Goal: Information Seeking & Learning: Learn about a topic

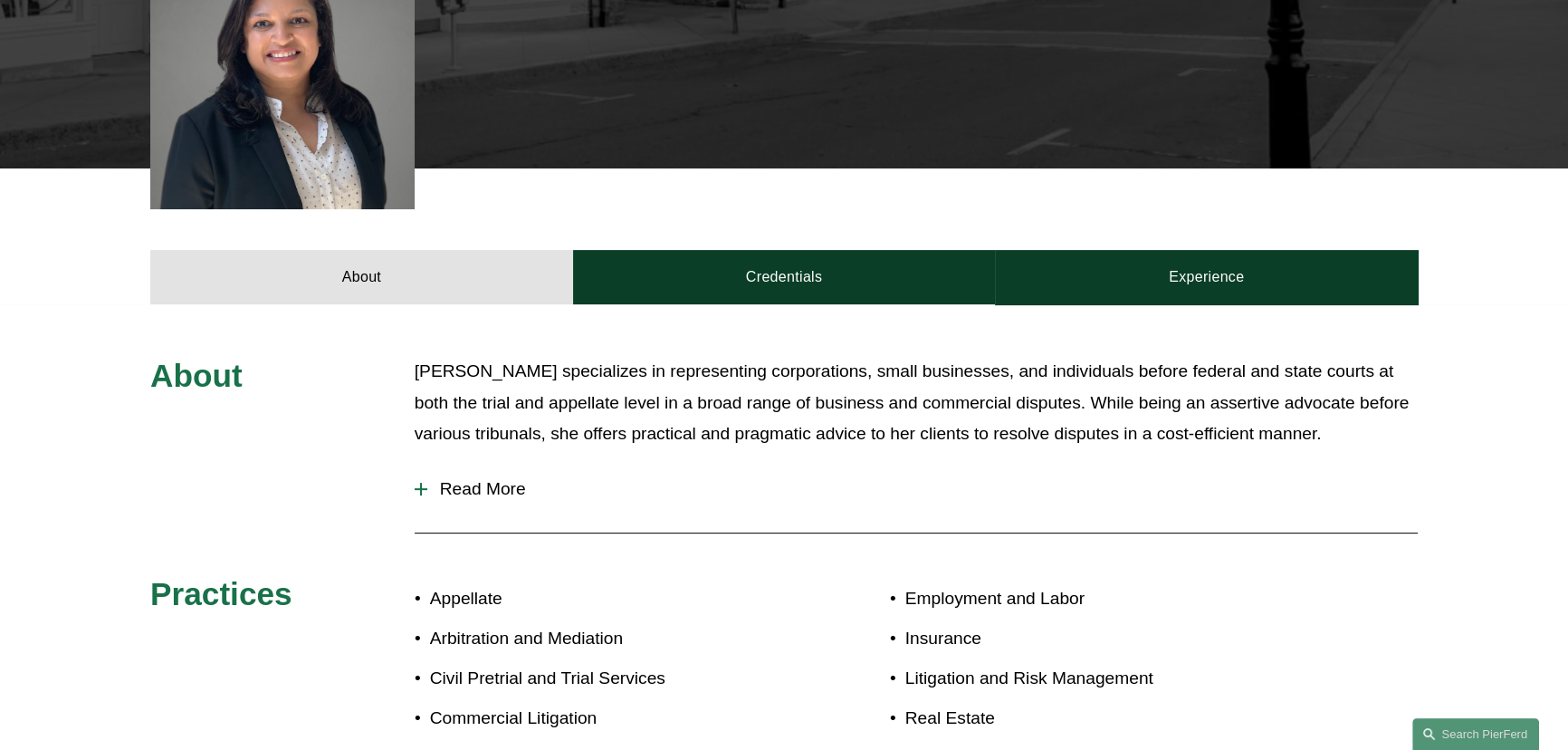
scroll to position [906, 0]
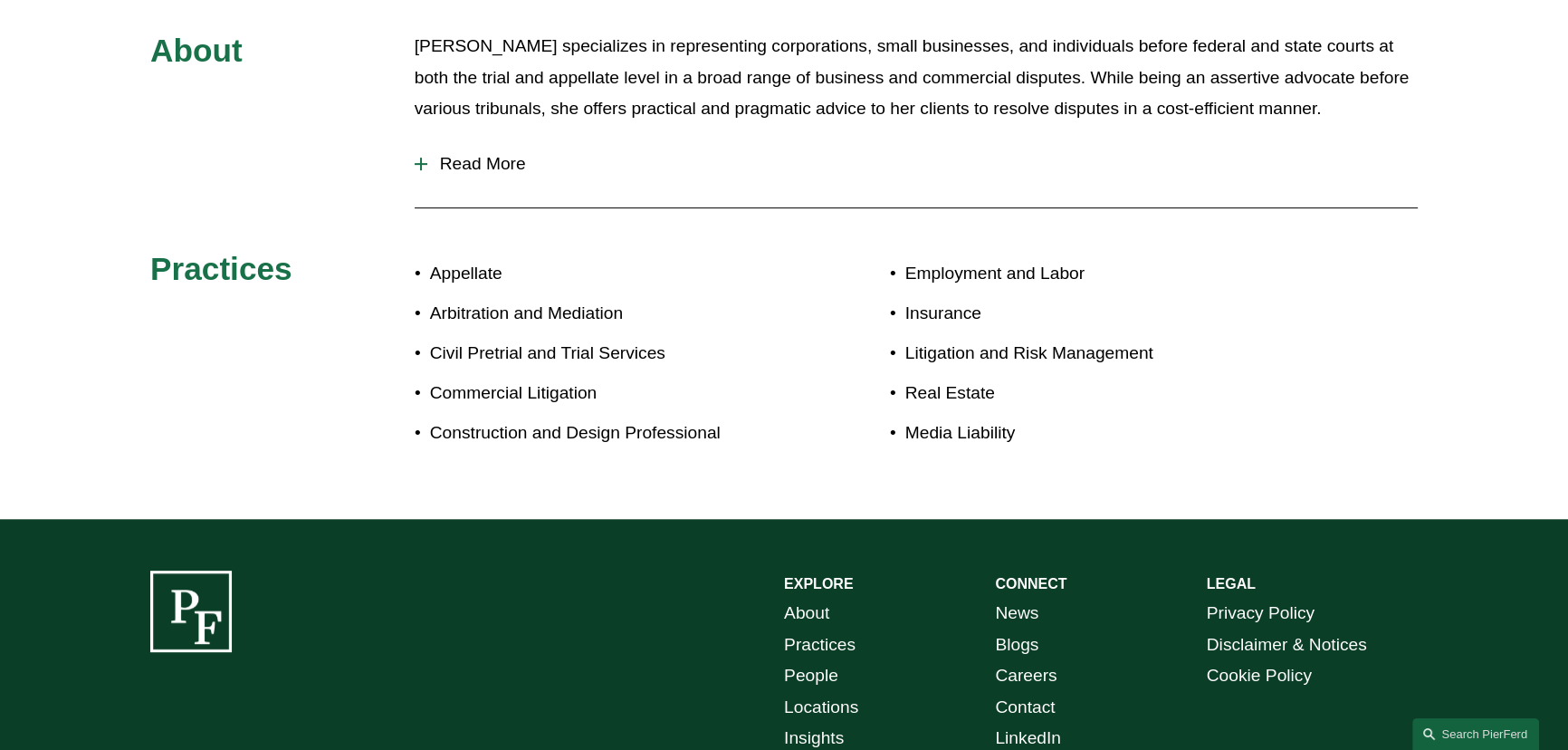
click at [489, 163] on span "Read More" at bounding box center [922, 164] width 991 height 20
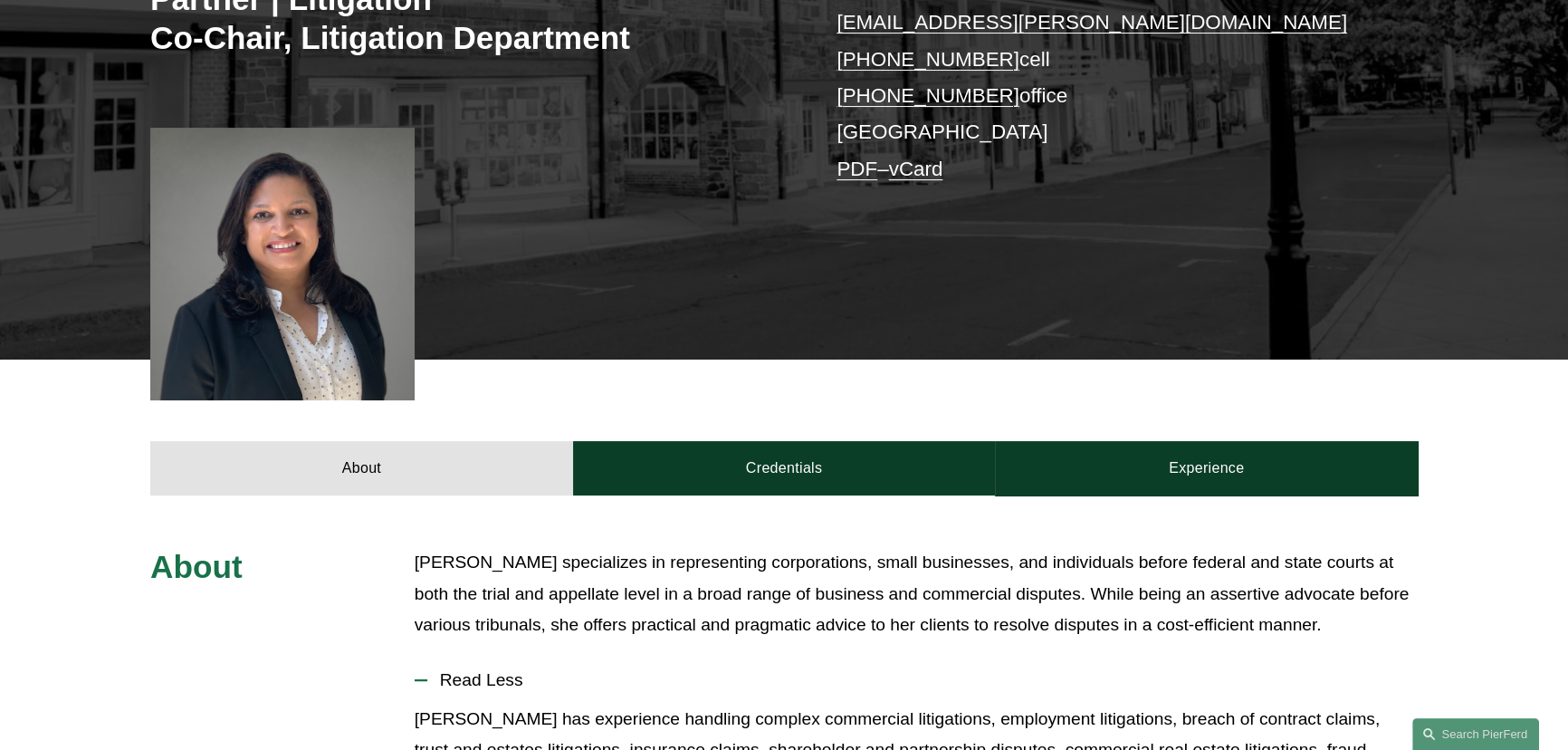
scroll to position [412, 0]
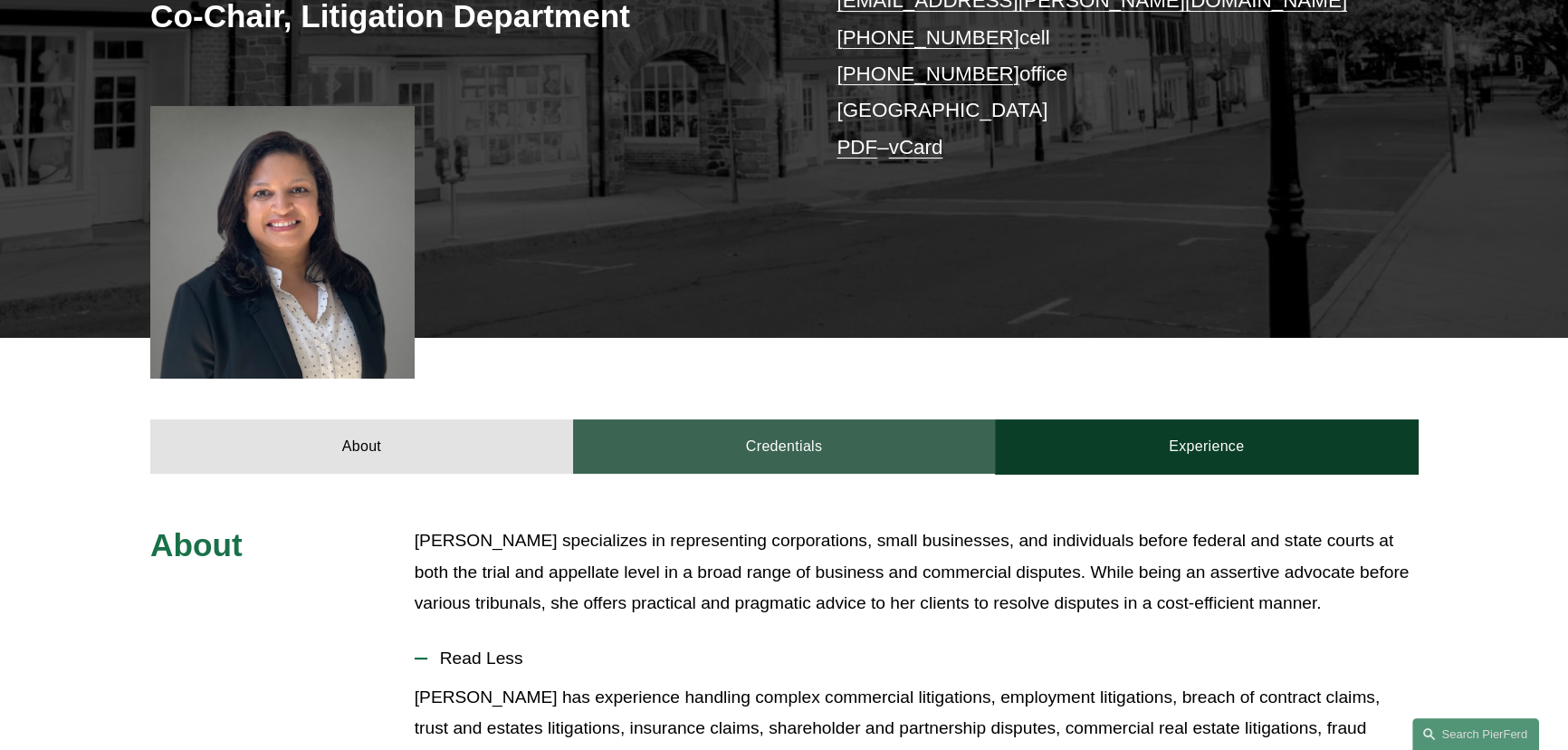
click at [785, 469] on link "Credentials" at bounding box center [785, 447] width 423 height 55
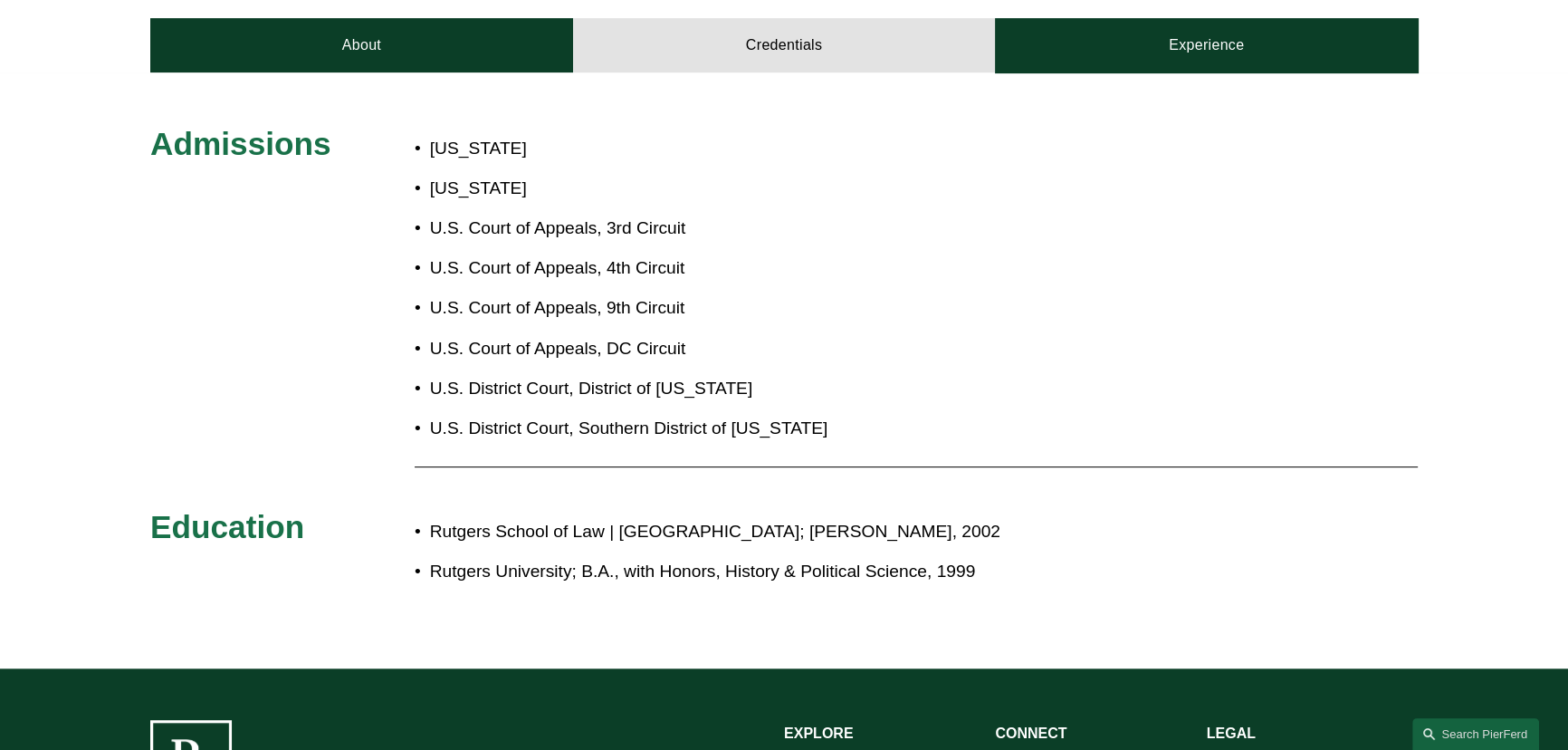
scroll to position [823, 0]
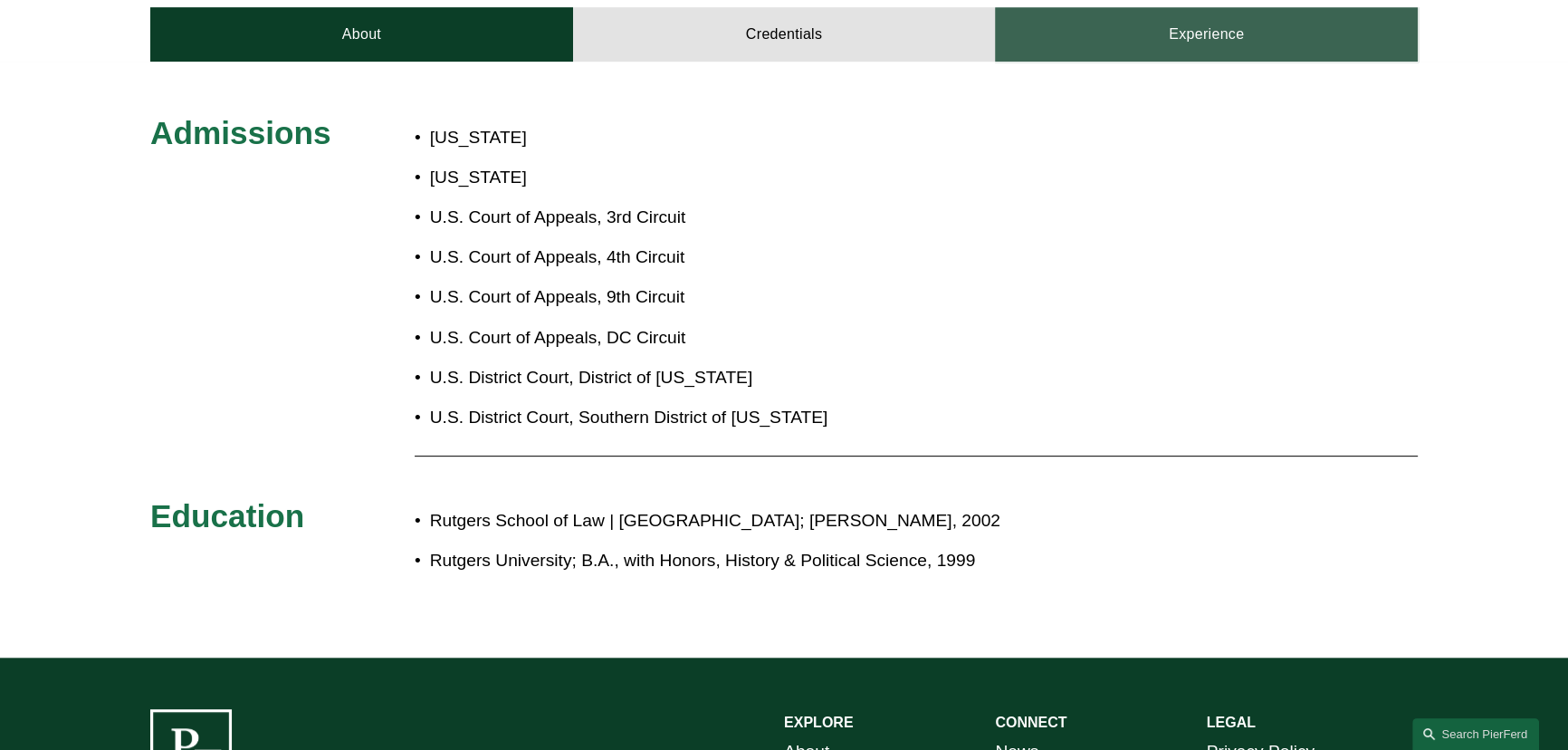
click at [1146, 42] on link "Experience" at bounding box center [1207, 34] width 423 height 55
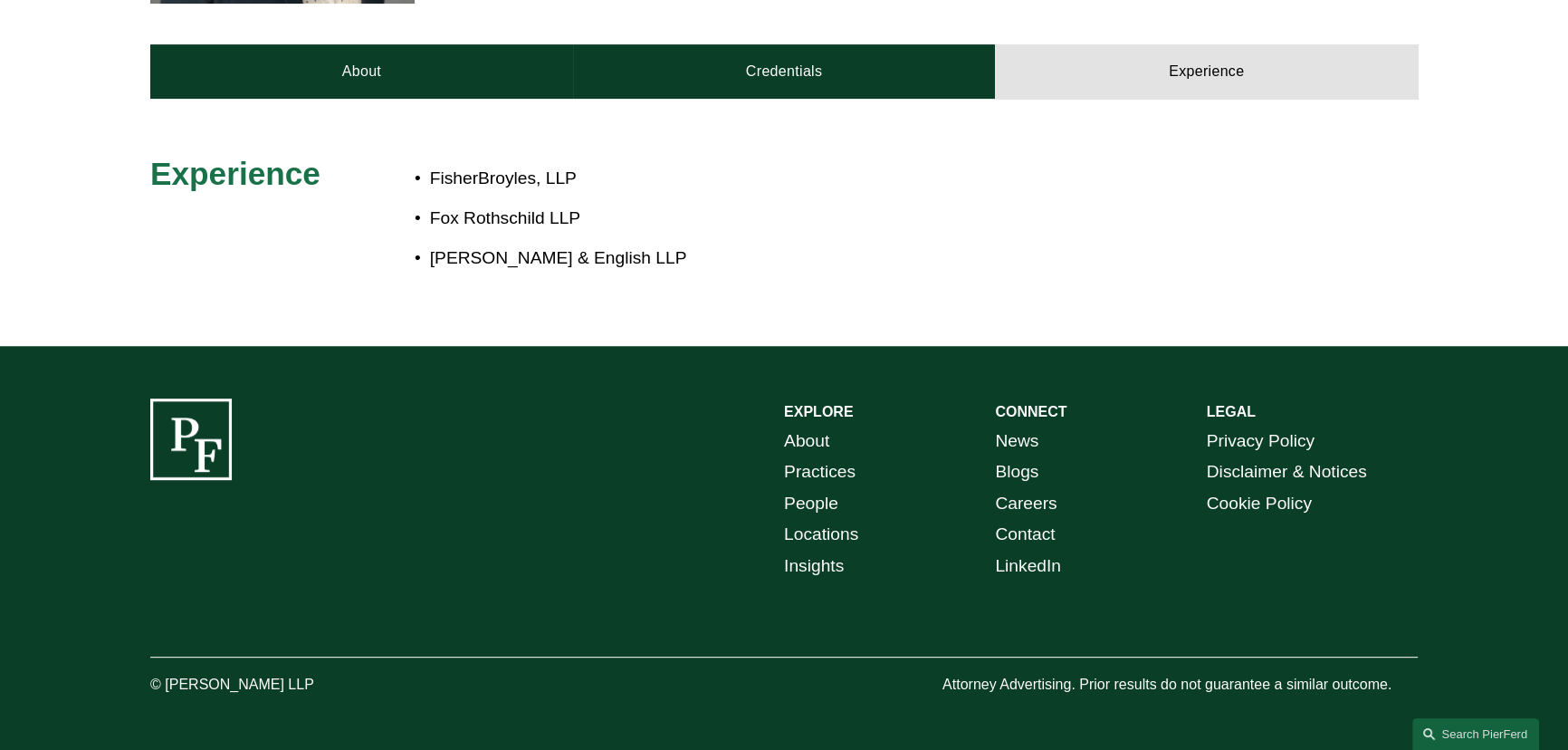
click at [407, 102] on div "Experience FisherBroyles, LLP Fox Rothschild LLP McCarter & English LLP" at bounding box center [784, 222] width 1568 height 240
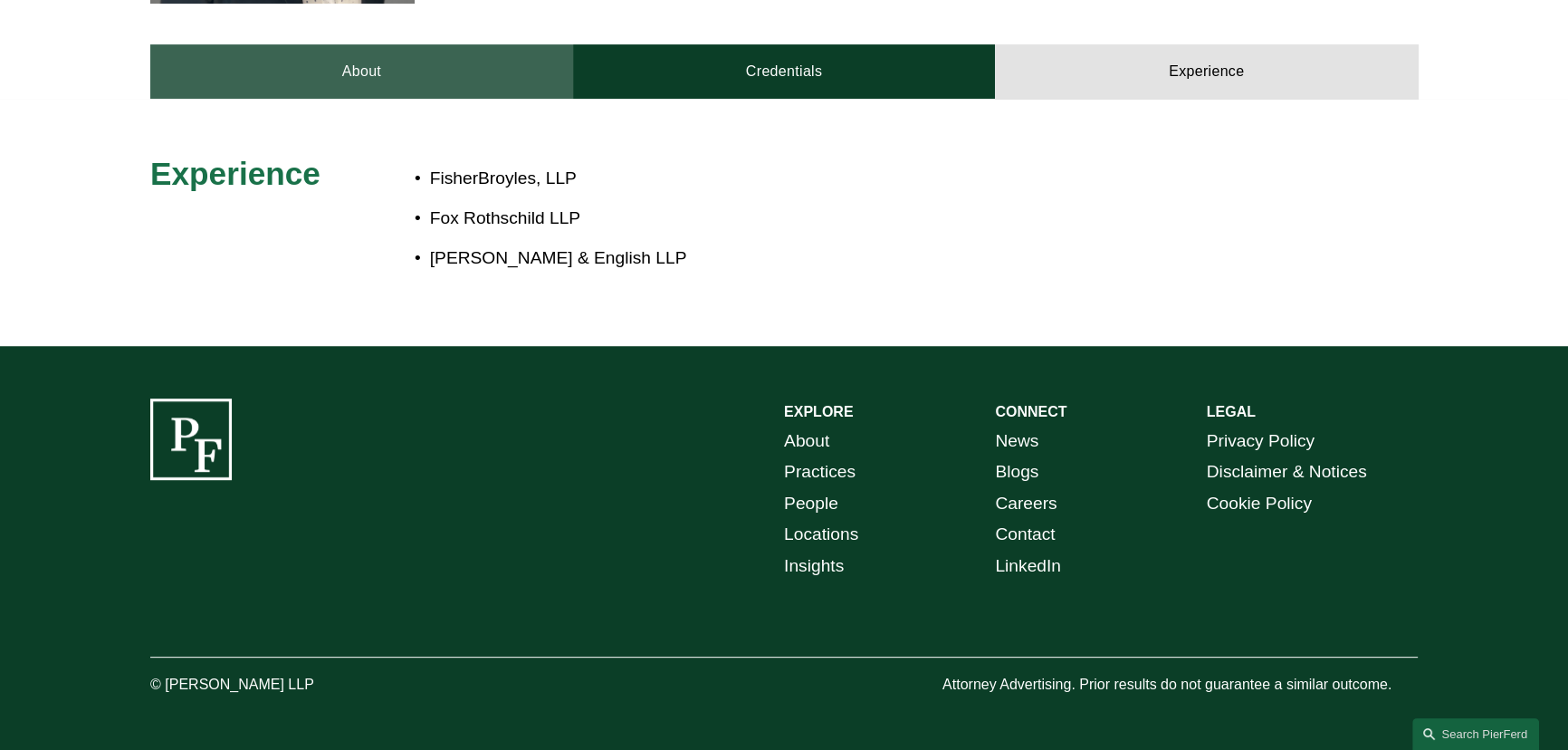
click at [407, 92] on link "About" at bounding box center [362, 72] width 423 height 55
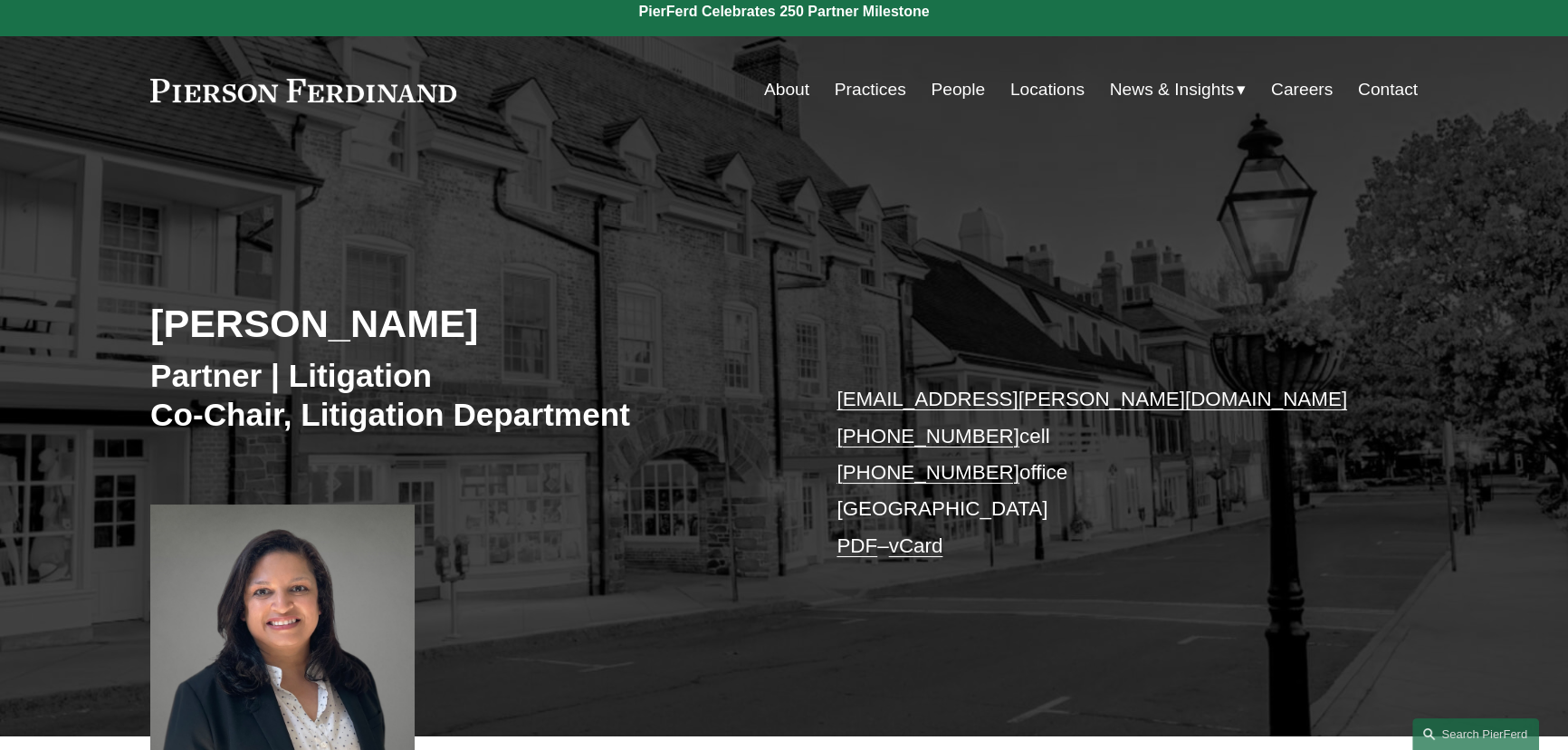
scroll to position [0, 0]
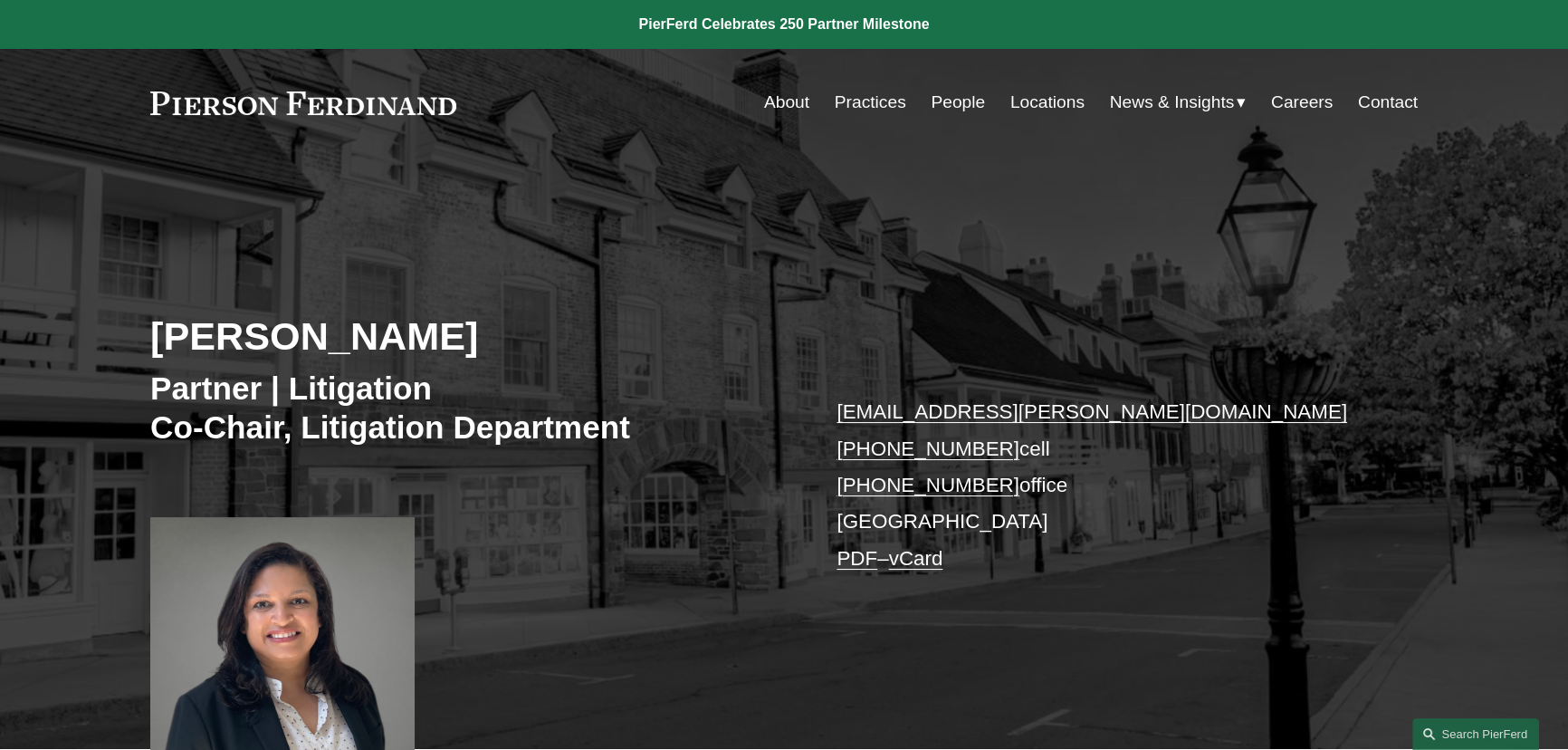
click at [1291, 101] on link "Careers" at bounding box center [1302, 101] width 61 height 34
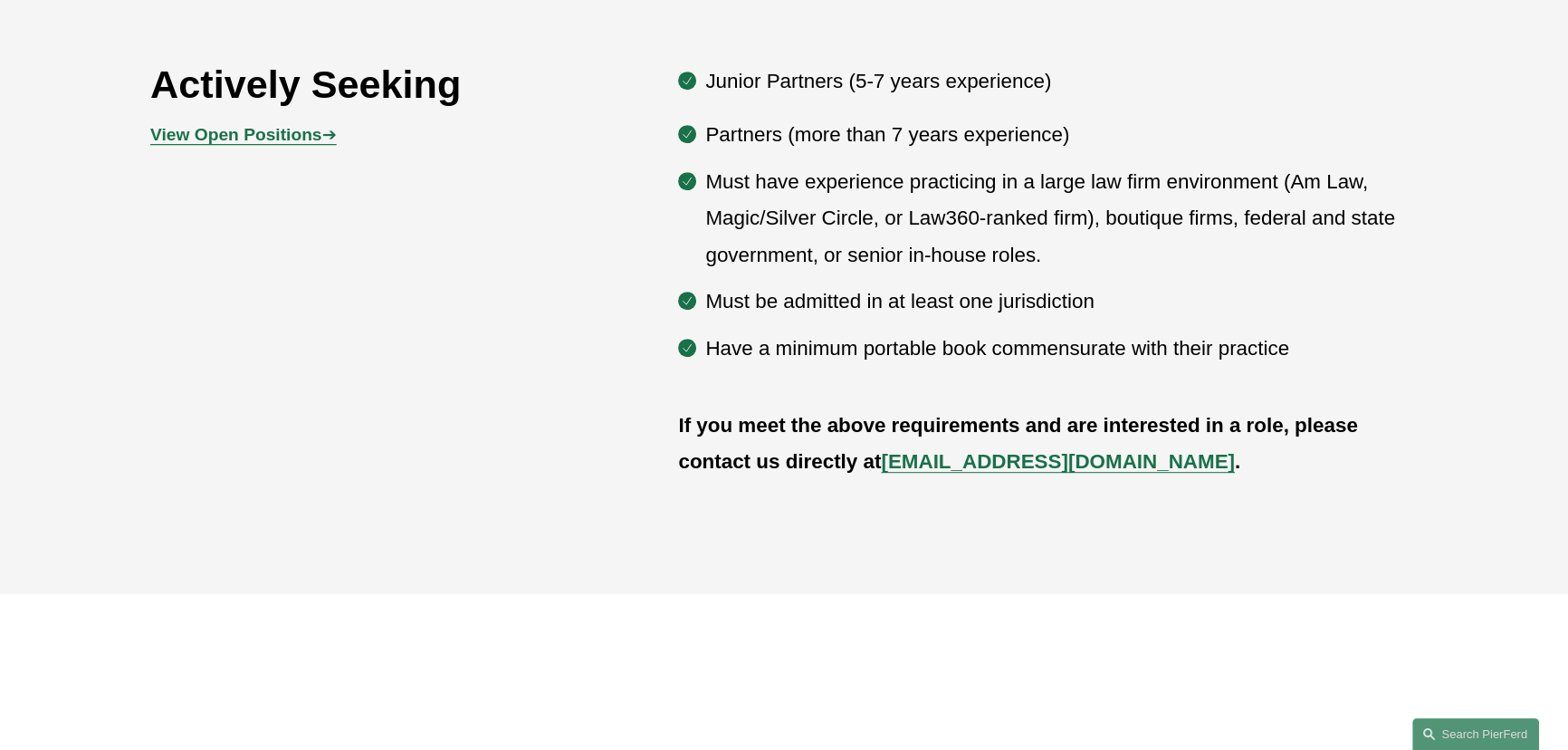
scroll to position [1070, 0]
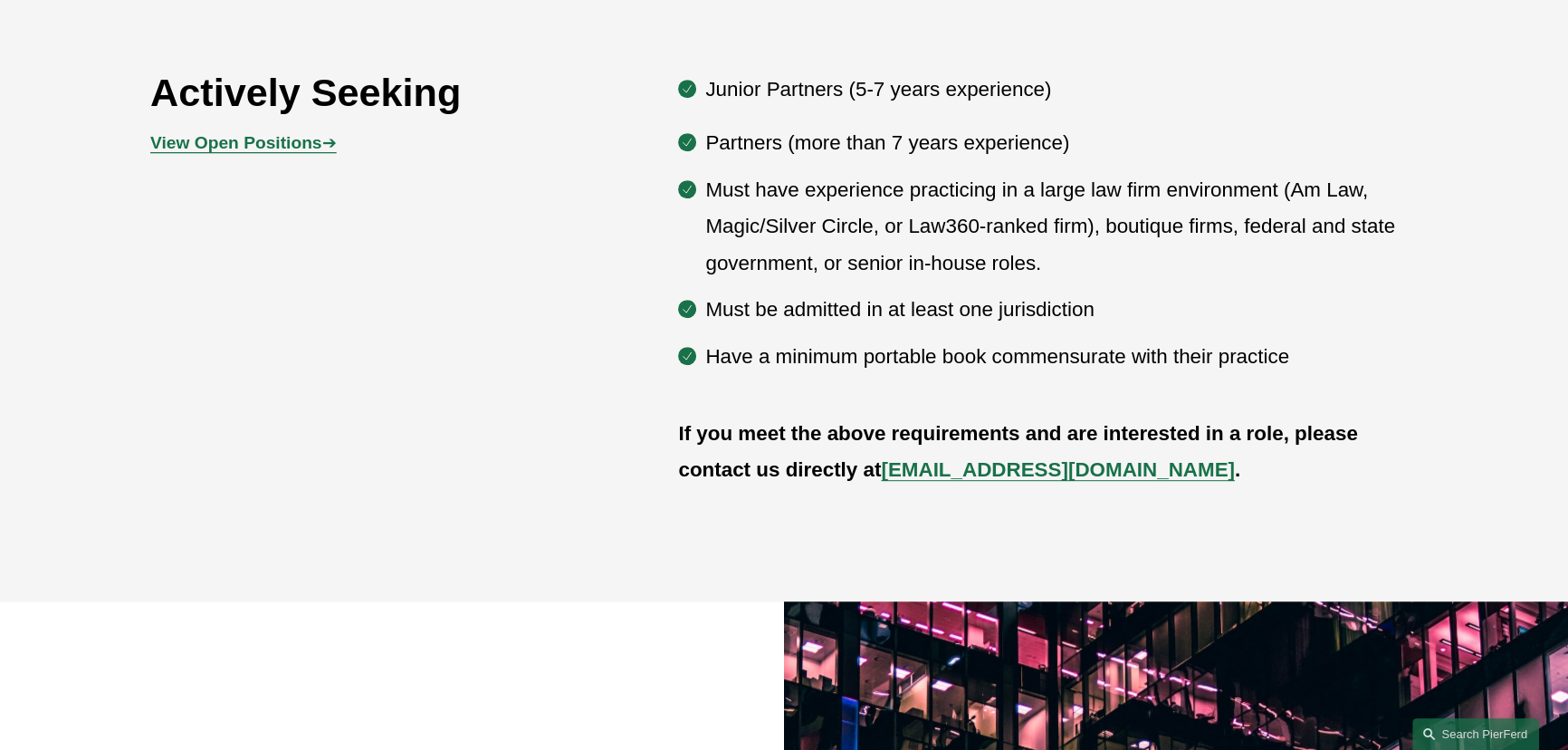
click at [247, 141] on strong "View Open Positions" at bounding box center [236, 143] width 172 height 20
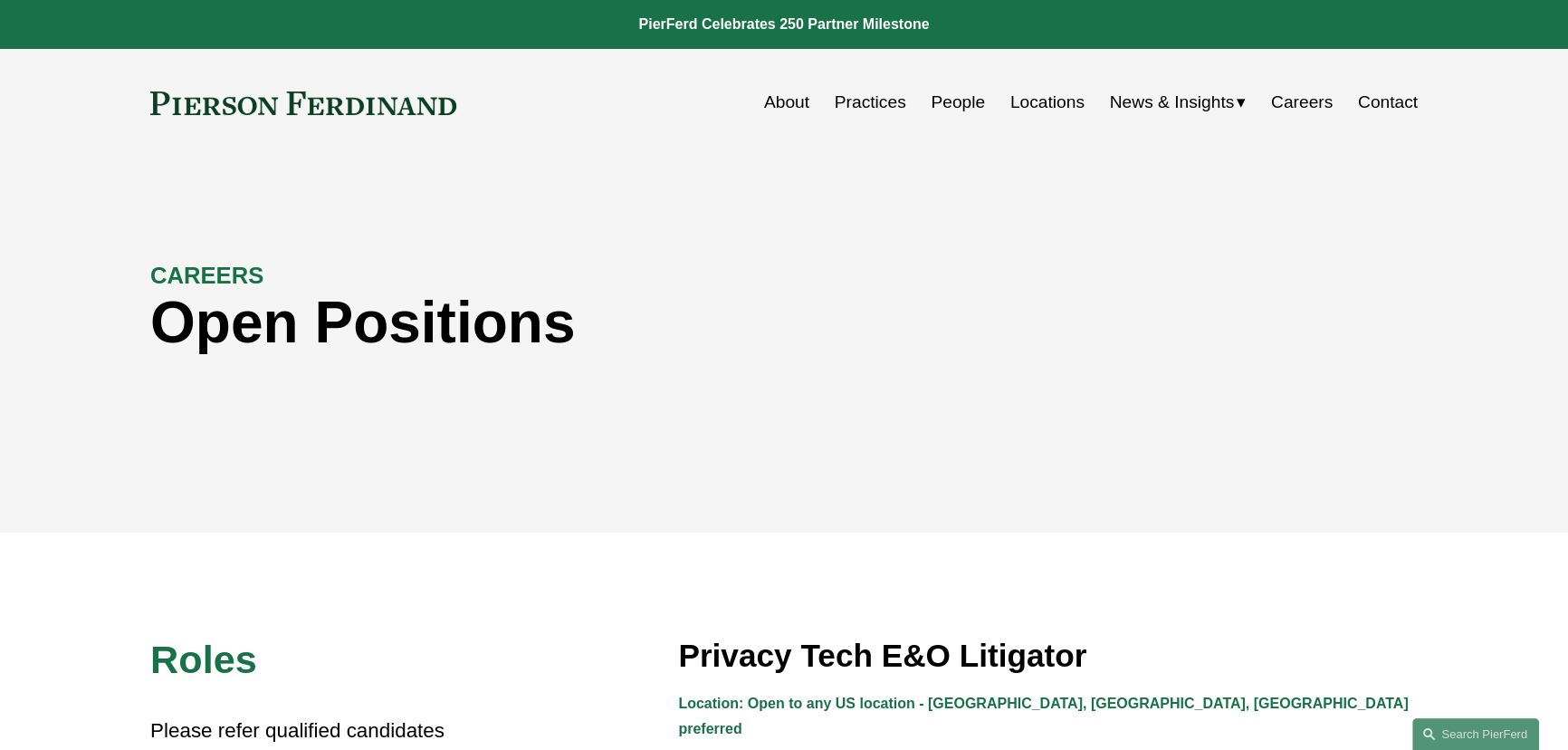
click at [936, 99] on link "People" at bounding box center [959, 101] width 55 height 34
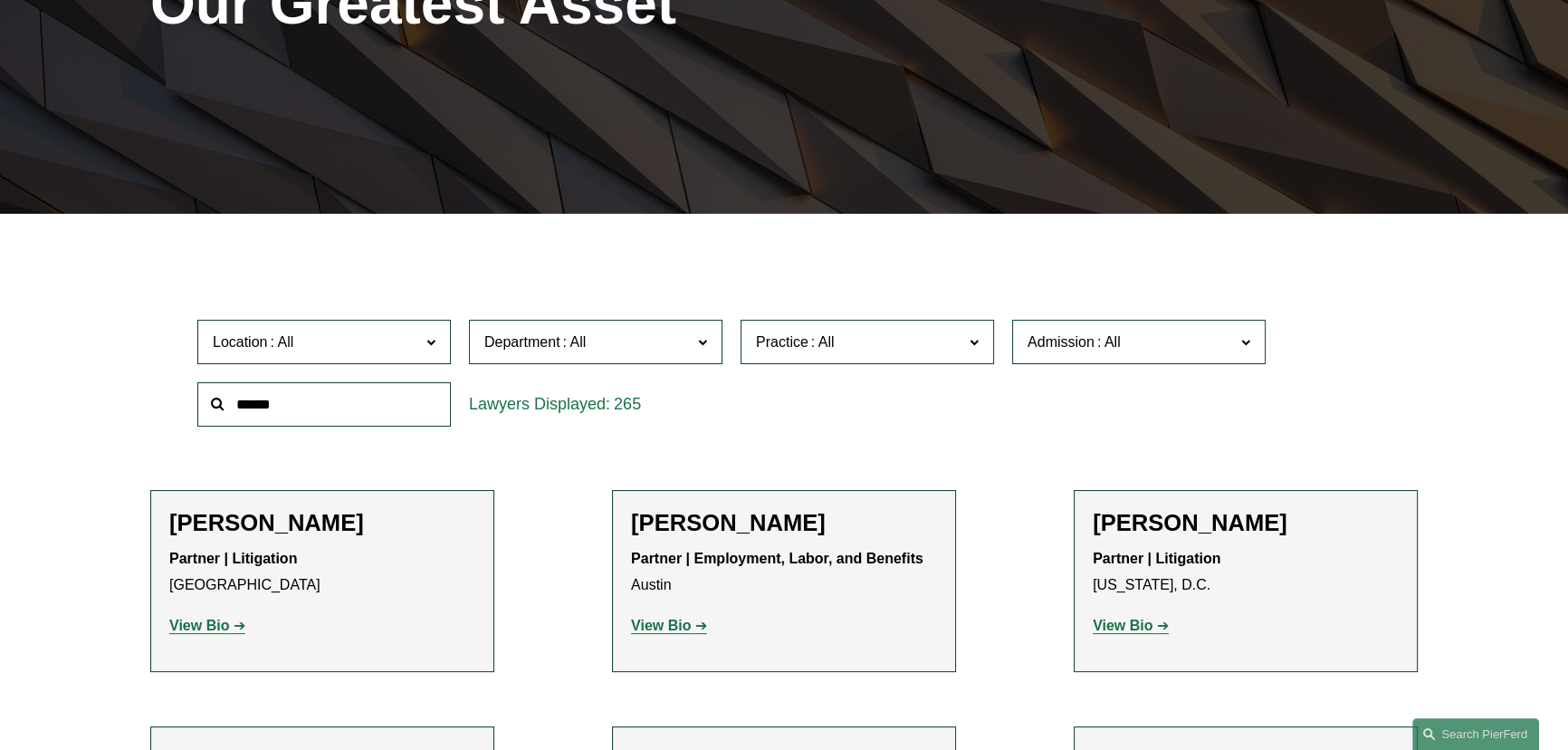
scroll to position [329, 0]
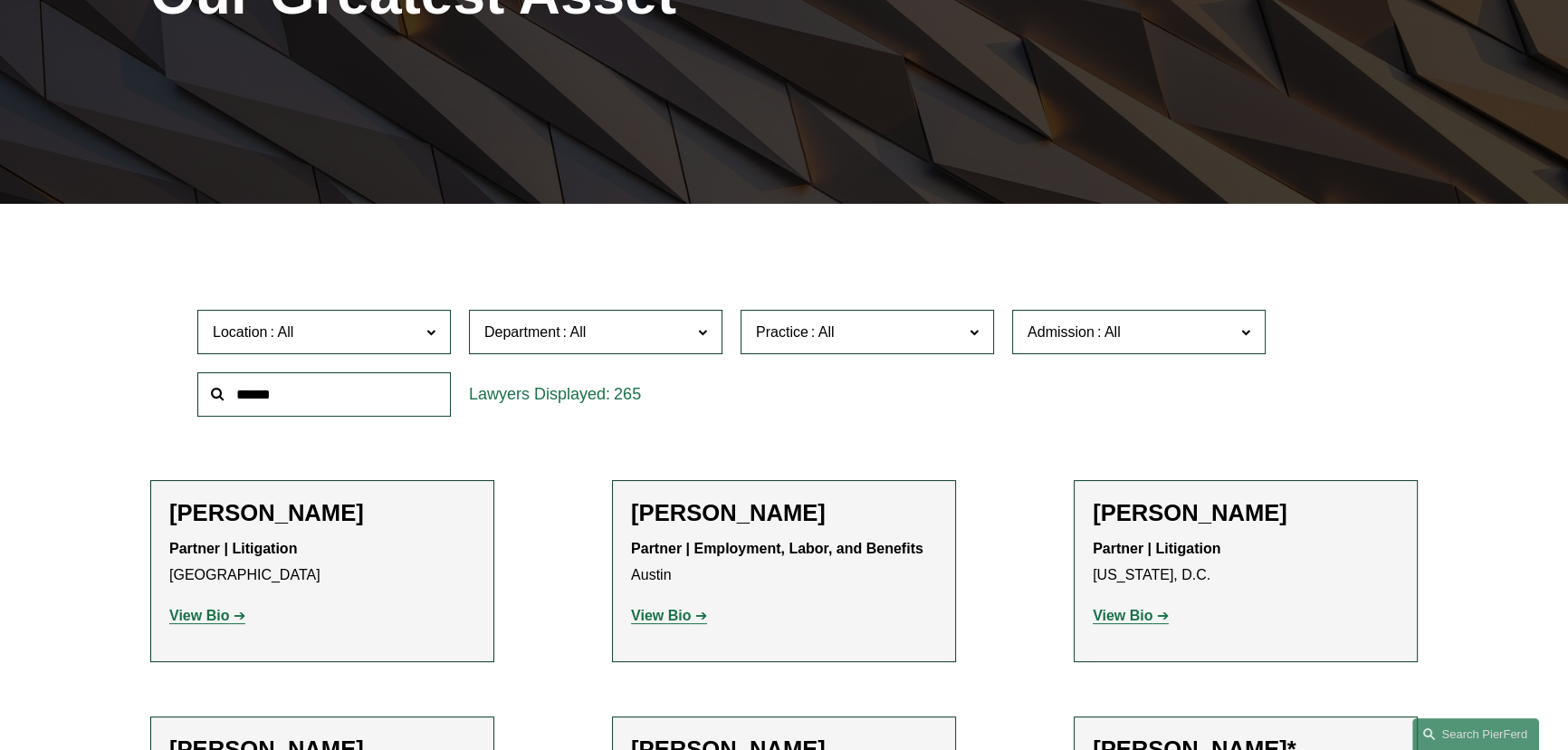
click at [776, 336] on span "Practice" at bounding box center [782, 332] width 53 height 16
click at [624, 333] on span "Department" at bounding box center [588, 332] width 208 height 24
click at [0, 0] on link "Litigation" at bounding box center [0, 0] width 0 height 0
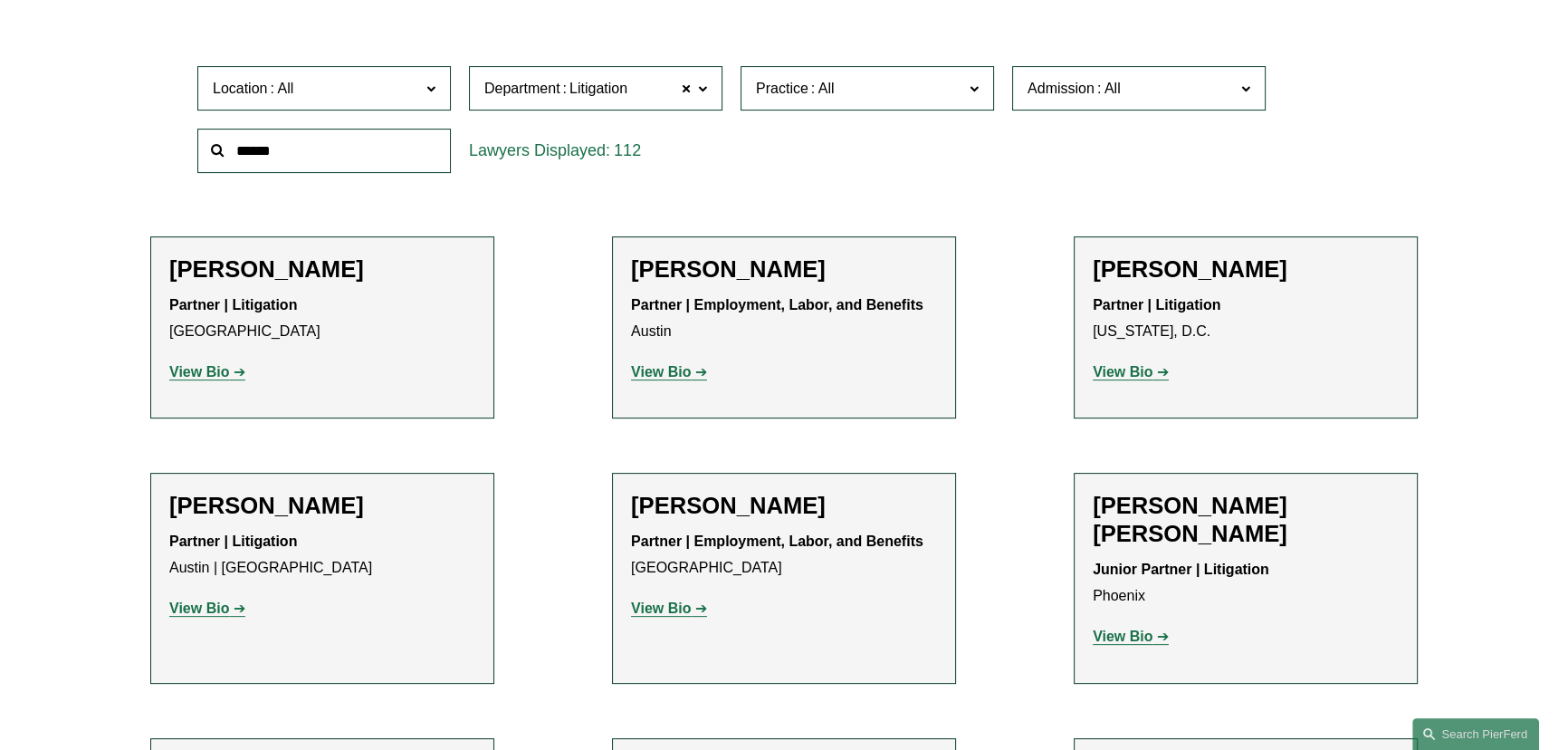
scroll to position [576, 0]
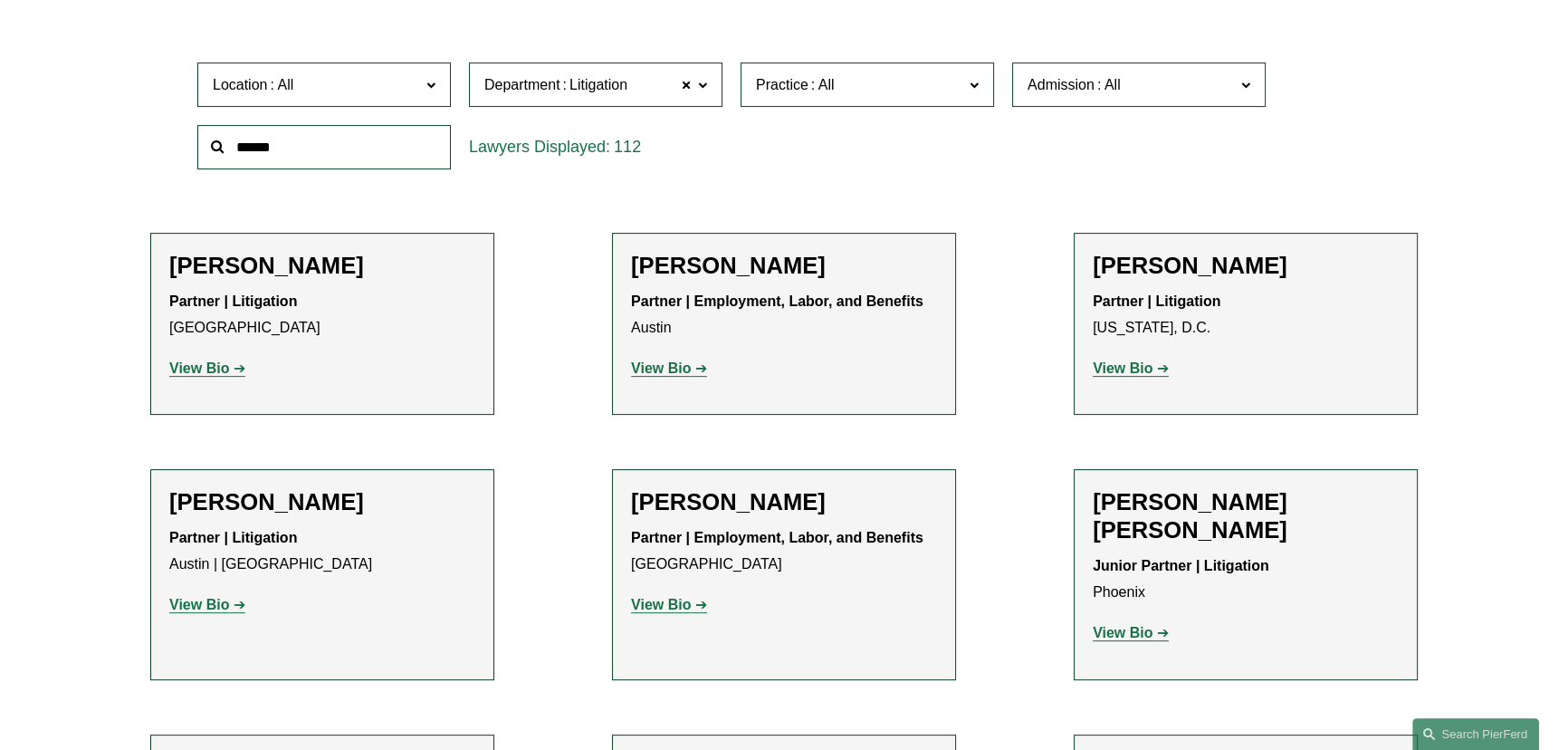
click at [829, 91] on span at bounding box center [823, 85] width 29 height 16
click at [0, 0] on link "Commercial Litigation" at bounding box center [0, 0] width 0 height 0
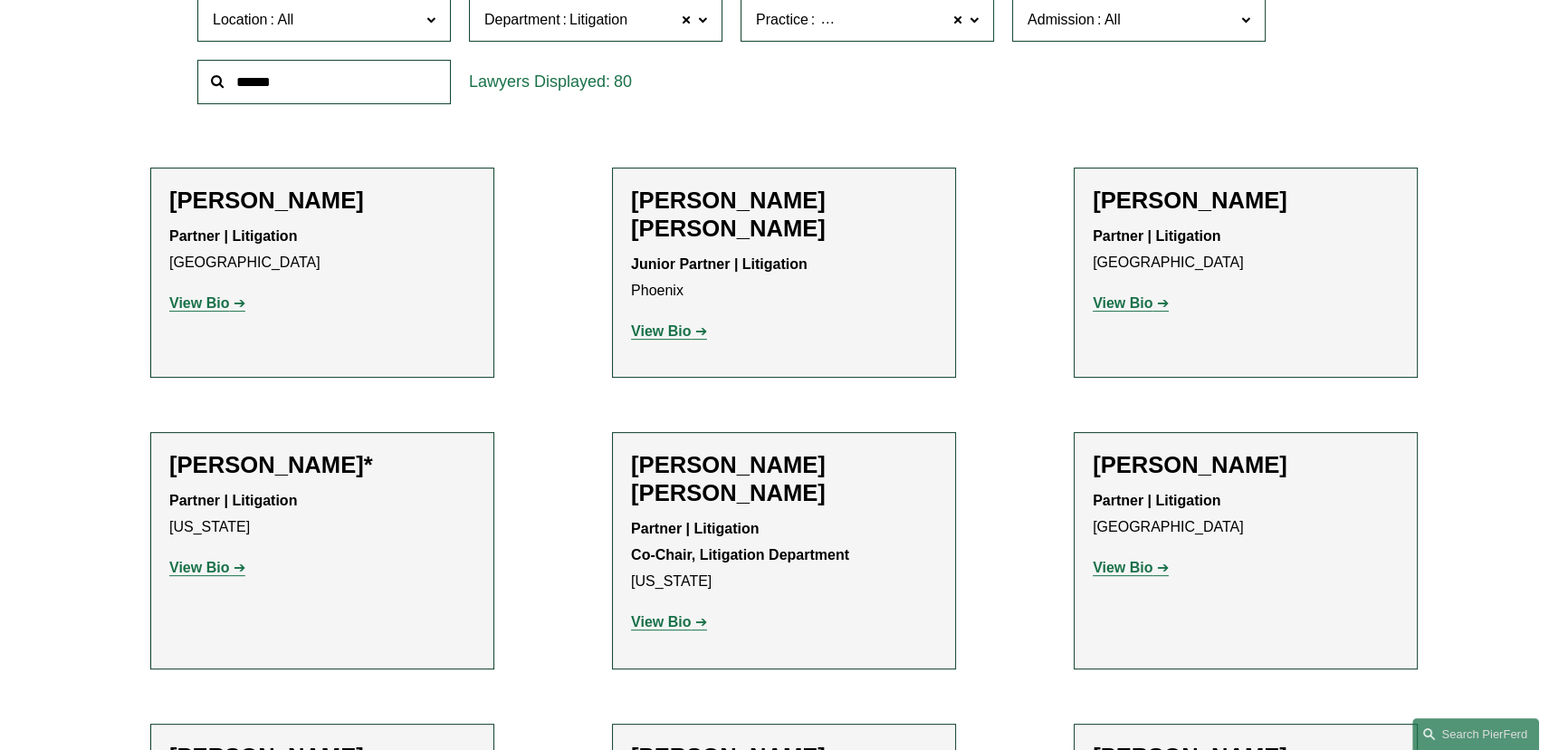
scroll to position [679, 0]
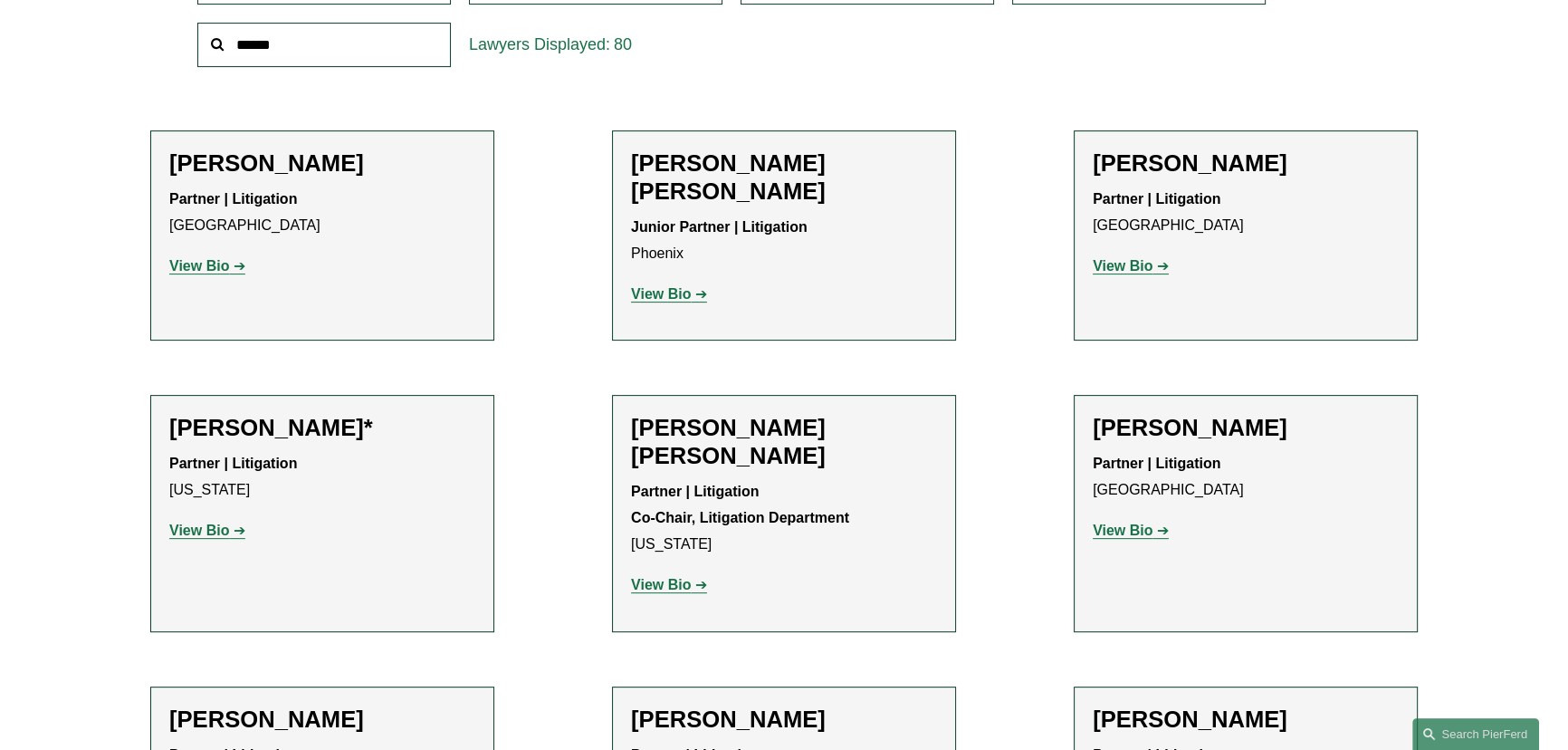
click at [685, 577] on strong "View Bio" at bounding box center [660, 585] width 59 height 16
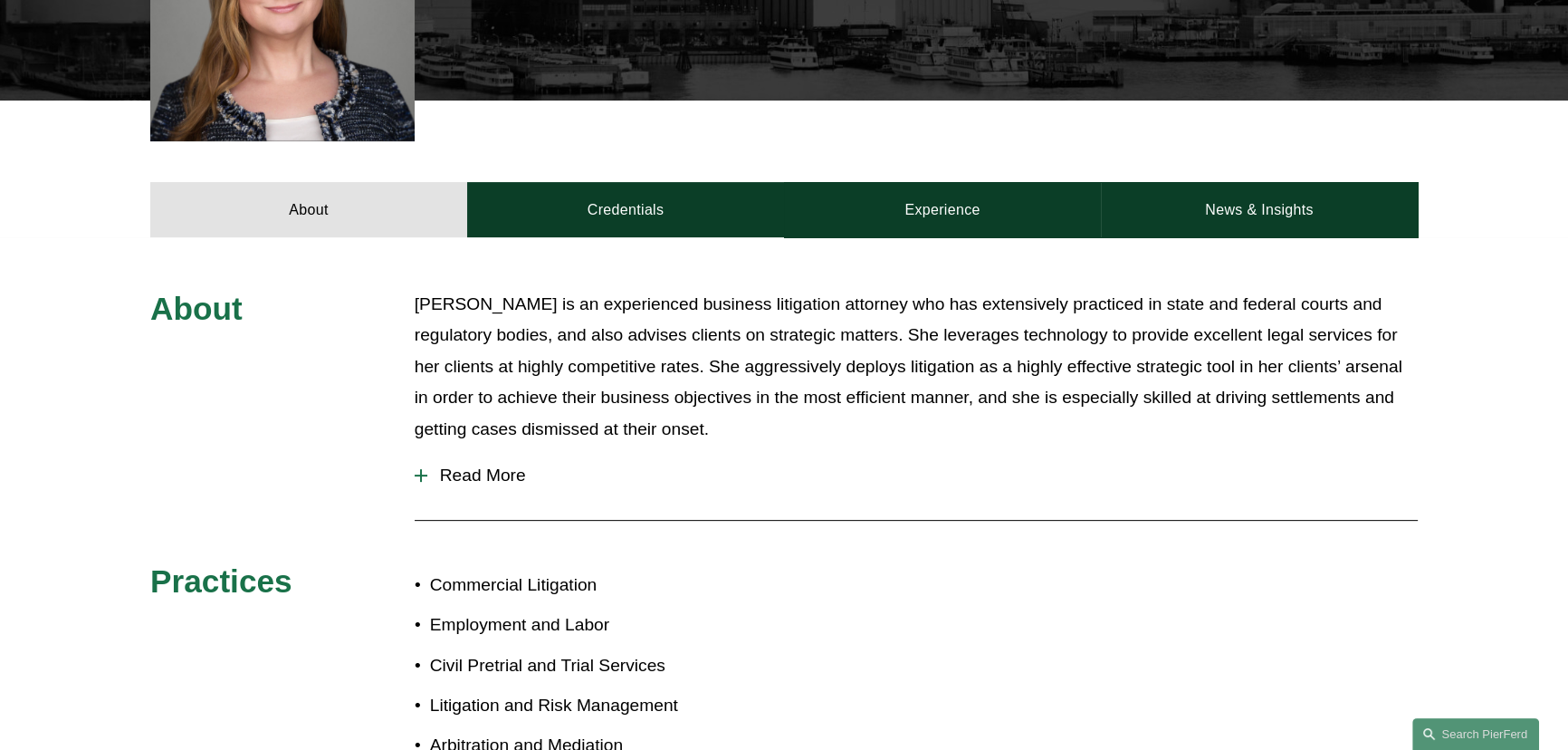
scroll to position [666, 0]
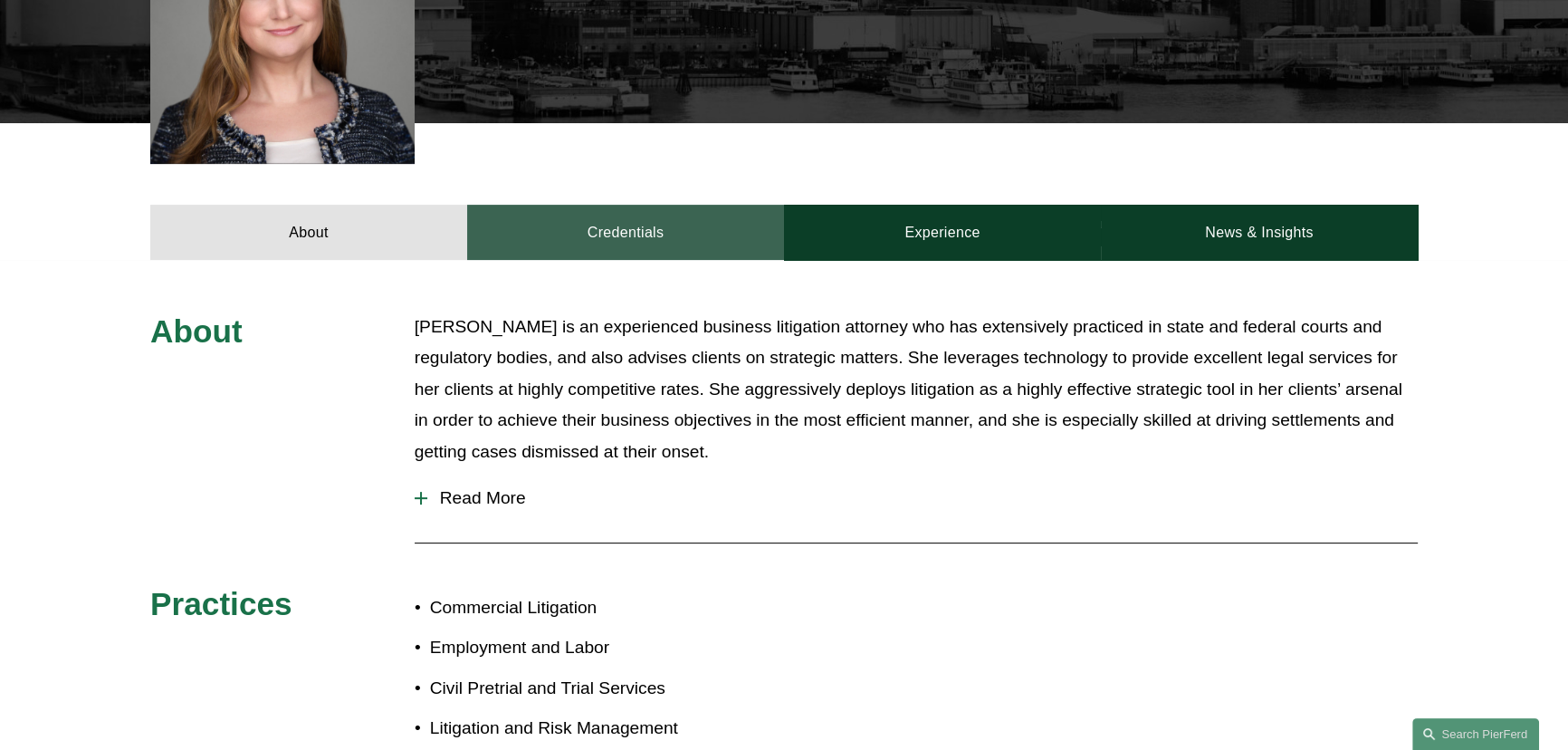
click at [629, 205] on link "Credentials" at bounding box center [625, 232] width 317 height 55
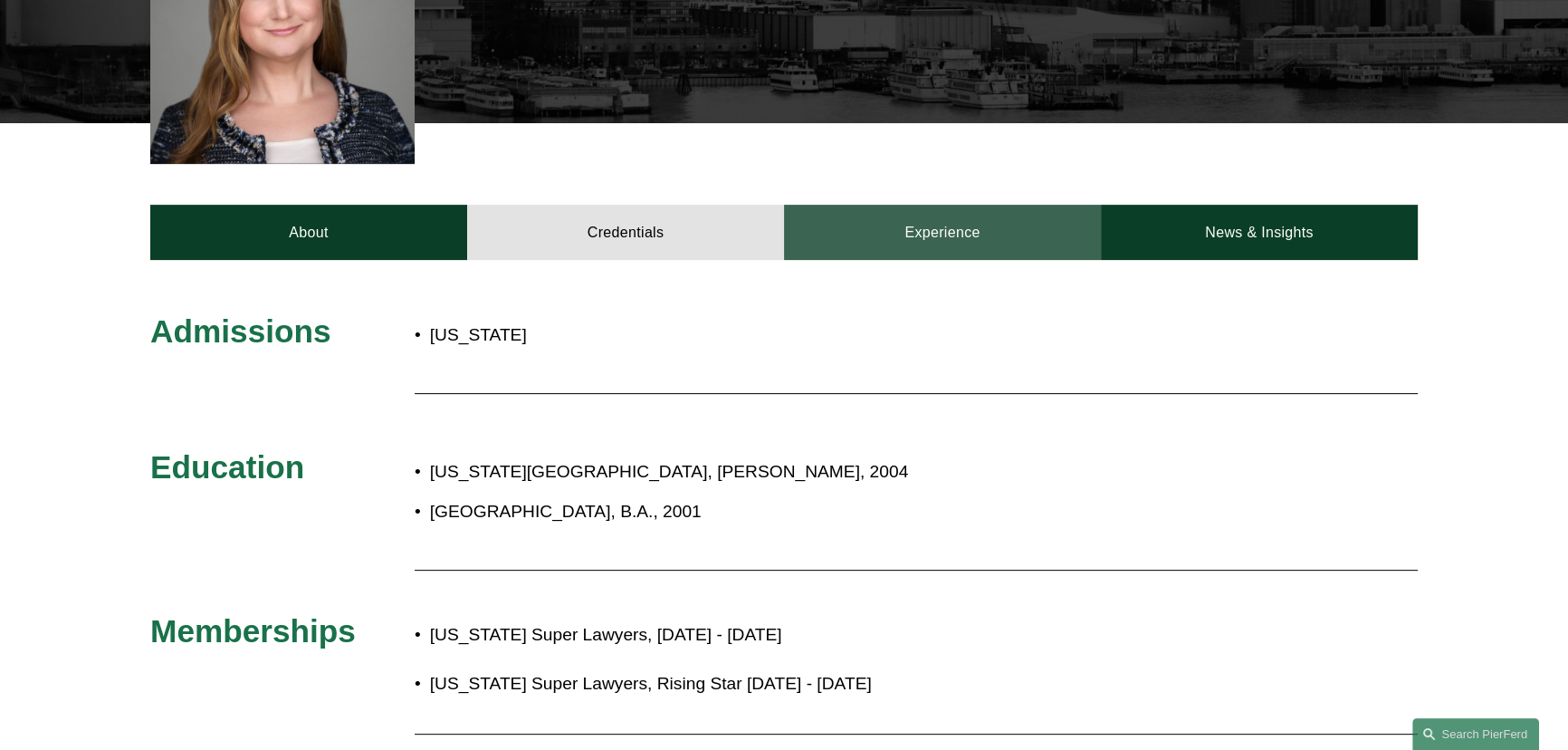
click at [966, 205] on link "Experience" at bounding box center [942, 232] width 317 height 55
